Goal: Entertainment & Leisure: Consume media (video, audio)

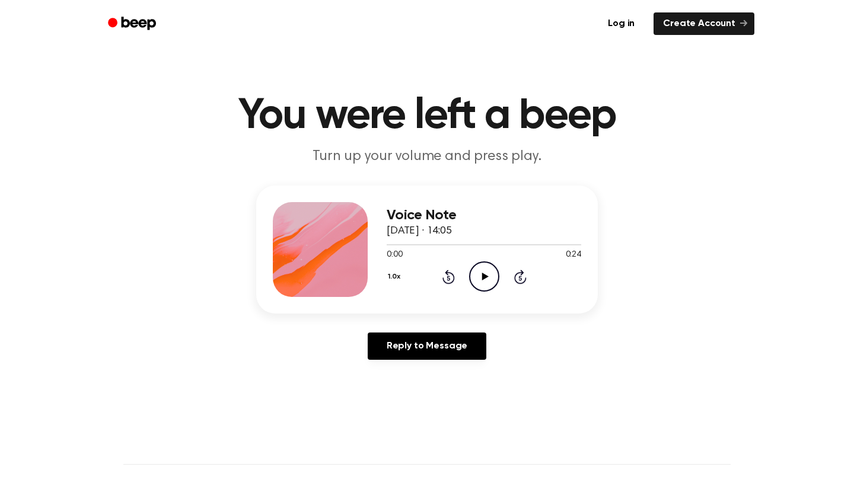
click at [477, 278] on icon "Play Audio" at bounding box center [484, 276] width 30 height 30
click at [488, 272] on icon "Play Audio" at bounding box center [484, 276] width 30 height 30
click at [491, 276] on icon "Play Audio" at bounding box center [484, 276] width 30 height 30
click at [389, 246] on div at bounding box center [484, 244] width 194 height 9
click at [446, 280] on icon "Rewind 5 seconds" at bounding box center [448, 276] width 13 height 15
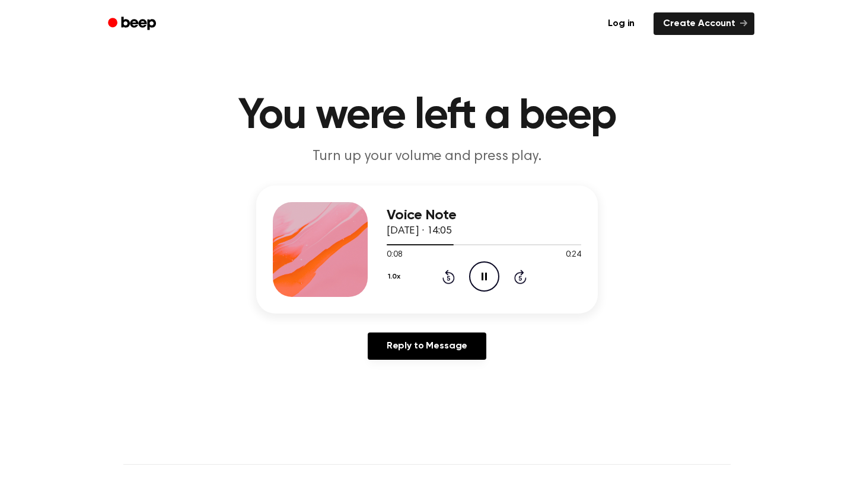
click at [486, 282] on icon "Pause Audio" at bounding box center [484, 276] width 30 height 30
click at [482, 273] on icon "Play Audio" at bounding box center [484, 276] width 30 height 30
click at [483, 276] on icon at bounding box center [483, 277] width 5 height 8
click at [483, 276] on icon at bounding box center [484, 277] width 7 height 8
click at [486, 274] on icon at bounding box center [483, 277] width 5 height 8
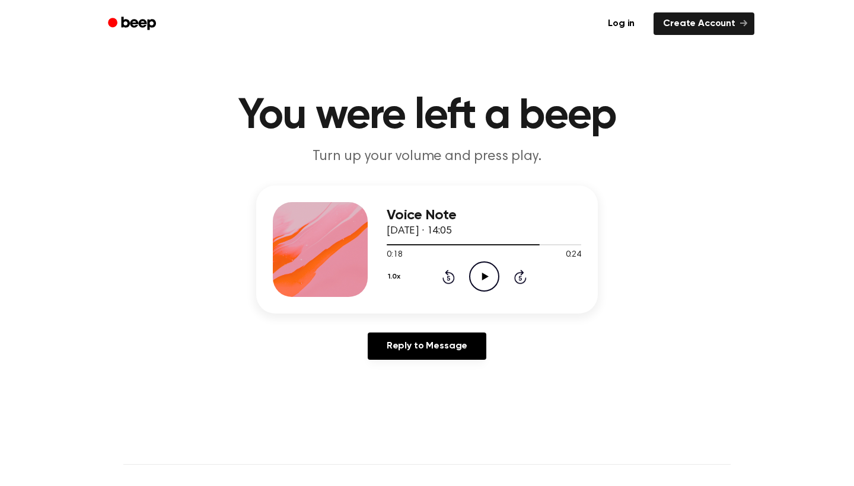
click at [482, 280] on icon at bounding box center [484, 277] width 7 height 8
click at [482, 280] on icon at bounding box center [483, 277] width 5 height 8
click at [491, 277] on icon "Play Audio" at bounding box center [484, 276] width 30 height 30
click at [491, 277] on icon "Pause Audio" at bounding box center [484, 276] width 30 height 30
click at [485, 271] on icon "Play Audio" at bounding box center [484, 276] width 30 height 30
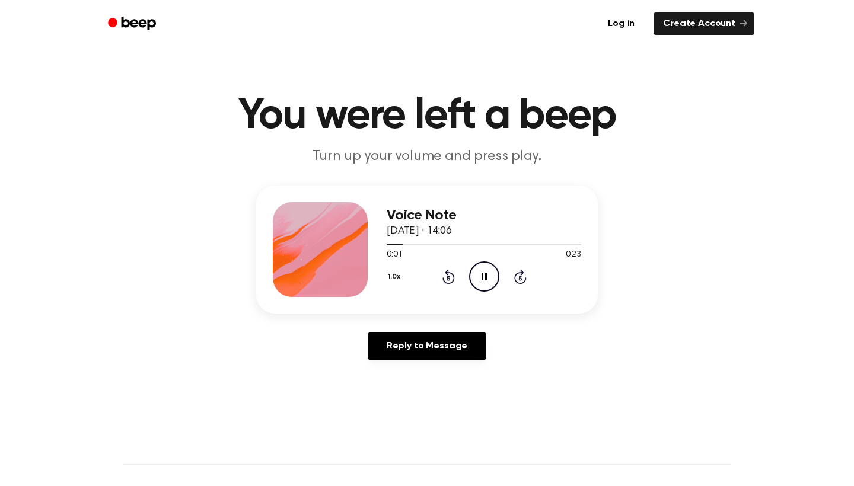
click at [485, 271] on icon "Pause Audio" at bounding box center [484, 276] width 30 height 30
click at [485, 271] on icon "Play Audio" at bounding box center [484, 276] width 30 height 30
click at [446, 277] on icon "Rewind 5 seconds" at bounding box center [448, 276] width 13 height 15
click at [483, 277] on icon "Pause Audio" at bounding box center [484, 276] width 30 height 30
click at [483, 277] on icon at bounding box center [484, 277] width 7 height 8
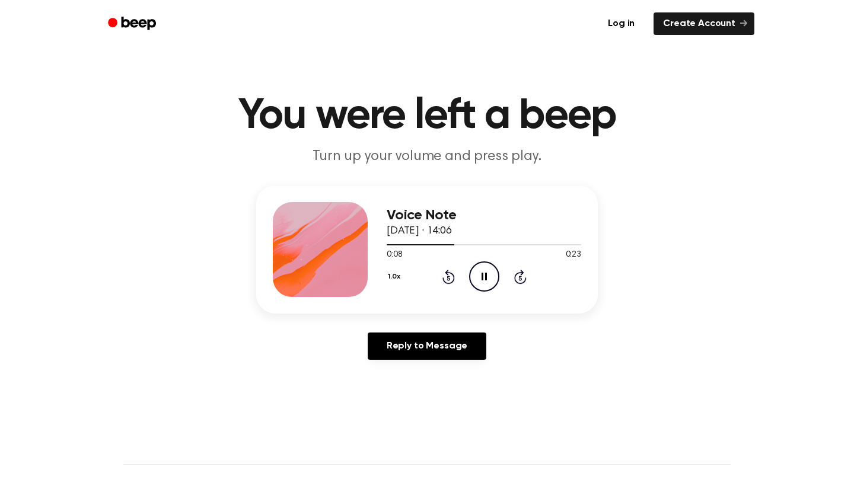
click at [483, 277] on icon "Pause Audio" at bounding box center [484, 276] width 30 height 30
click at [486, 279] on icon "Play Audio" at bounding box center [484, 276] width 30 height 30
click at [486, 279] on icon at bounding box center [483, 277] width 5 height 8
click at [448, 283] on icon "Rewind 5 seconds" at bounding box center [448, 276] width 13 height 15
click at [478, 281] on icon "Play Audio" at bounding box center [484, 276] width 30 height 30
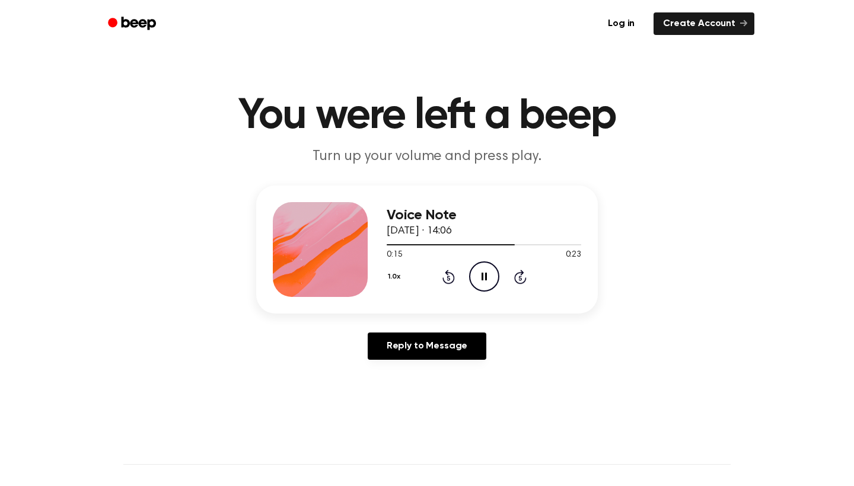
click at [445, 279] on icon "Rewind 5 seconds" at bounding box center [448, 276] width 13 height 15
click at [448, 280] on icon "Rewind 5 seconds" at bounding box center [448, 276] width 13 height 15
click at [478, 278] on icon "Pause Audio" at bounding box center [484, 276] width 30 height 30
drag, startPoint x: 445, startPoint y: 243, endPoint x: 385, endPoint y: 244, distance: 60.5
click at [385, 243] on div "Voice Note 1 October 2025 · 14:06 0:07 0:23 Your browser does not support the […" at bounding box center [426, 250] width 341 height 128
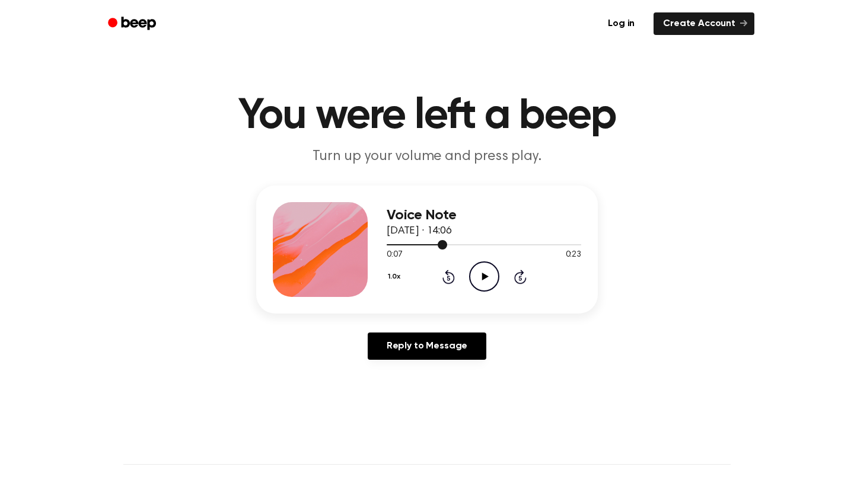
click at [387, 245] on div at bounding box center [417, 244] width 60 height 1
click at [494, 283] on icon "Play Audio" at bounding box center [484, 276] width 30 height 30
click at [494, 283] on icon "Pause Audio" at bounding box center [484, 276] width 30 height 30
drag, startPoint x: 413, startPoint y: 244, endPoint x: 362, endPoint y: 246, distance: 51.6
click at [362, 246] on div "Voice Note 1 October 2025 · 14:06 0:03 0:23 Your browser does not support the […" at bounding box center [426, 250] width 341 height 128
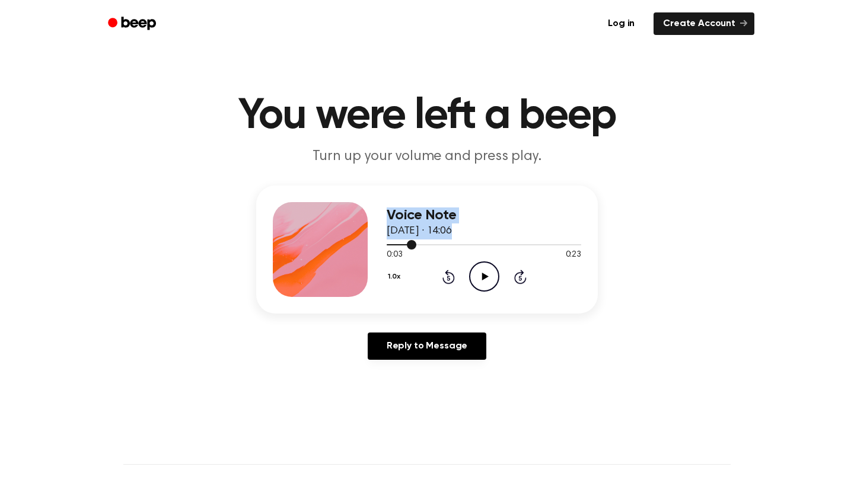
click at [426, 249] on div at bounding box center [484, 244] width 194 height 9
drag, startPoint x: 422, startPoint y: 244, endPoint x: 372, endPoint y: 246, distance: 49.2
click at [372, 245] on div "Voice Note 1 October 2025 · 14:06 0:04 0:23 Your browser does not support the […" at bounding box center [426, 250] width 341 height 128
click at [388, 245] on div at bounding box center [407, 244] width 40 height 1
click at [486, 276] on icon at bounding box center [484, 277] width 7 height 8
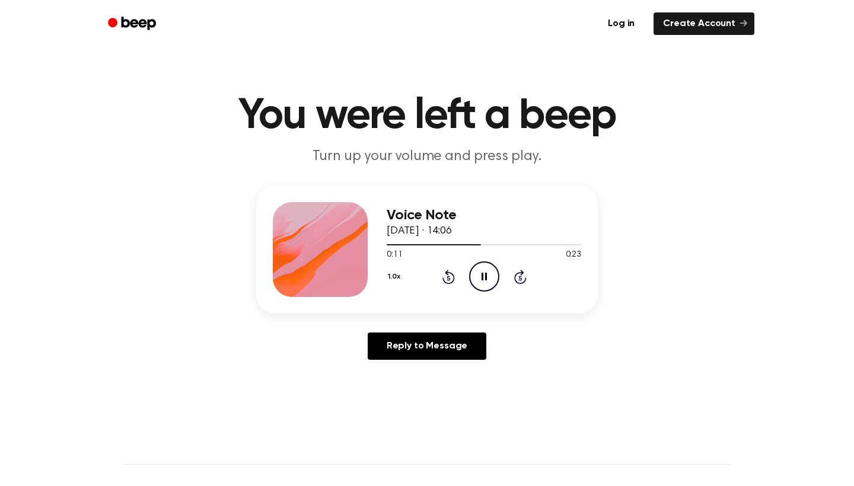
click at [486, 276] on icon at bounding box center [483, 277] width 5 height 8
drag, startPoint x: 480, startPoint y: 247, endPoint x: 359, endPoint y: 256, distance: 121.3
click at [359, 256] on div "Voice Note 1 October 2025 · 14:06 0:11 0:23 Your browser does not support the […" at bounding box center [426, 250] width 341 height 128
click at [388, 245] on div at bounding box center [434, 244] width 94 height 1
click at [492, 282] on icon "Play Audio" at bounding box center [484, 276] width 30 height 30
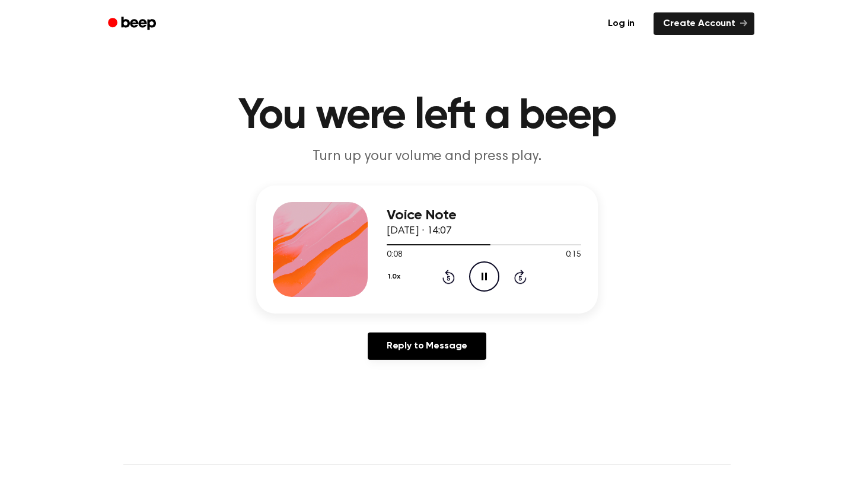
click at [492, 282] on icon "Pause Audio" at bounding box center [484, 276] width 30 height 30
